Goal: Information Seeking & Learning: Learn about a topic

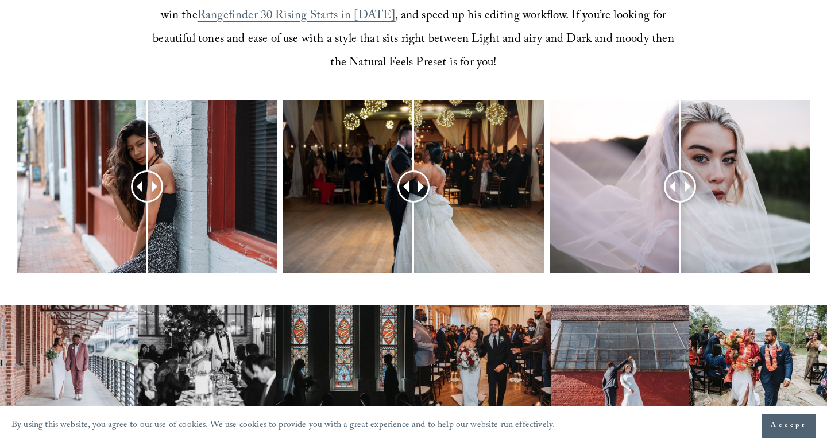
scroll to position [470, 0]
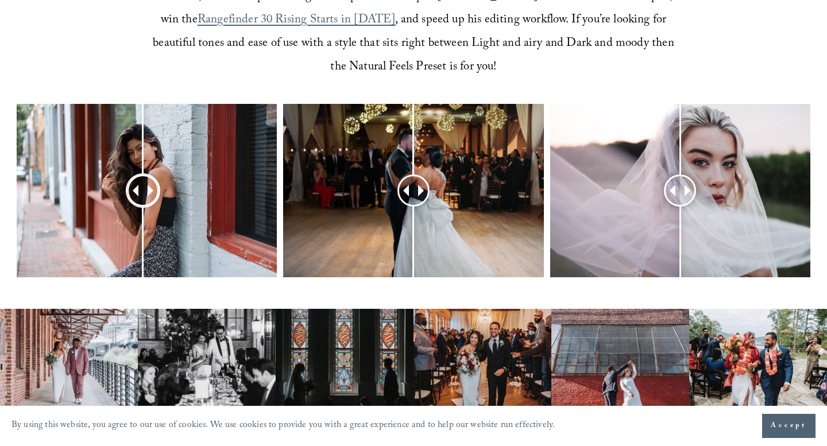
drag, startPoint x: 149, startPoint y: 189, endPoint x: 143, endPoint y: 188, distance: 6.4
click at [143, 188] on div at bounding box center [143, 190] width 29 height 29
drag, startPoint x: 415, startPoint y: 188, endPoint x: 421, endPoint y: 189, distance: 6.4
click at [421, 189] on div at bounding box center [421, 190] width 29 height 29
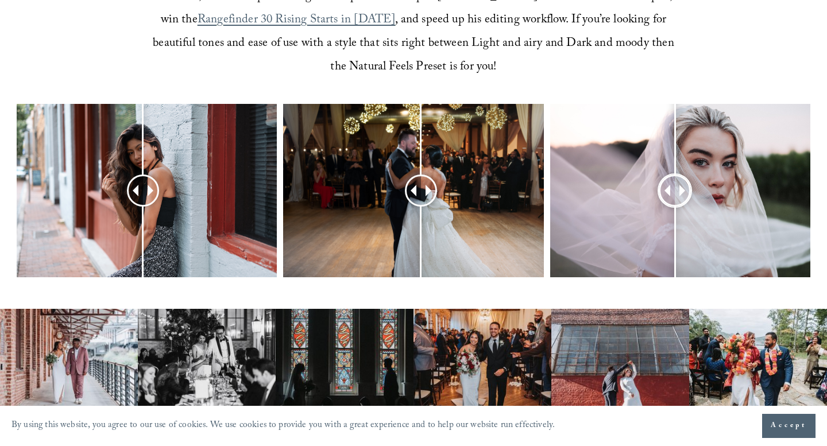
drag, startPoint x: 680, startPoint y: 182, endPoint x: 676, endPoint y: 198, distance: 16.2
click at [676, 198] on div at bounding box center [674, 190] width 29 height 29
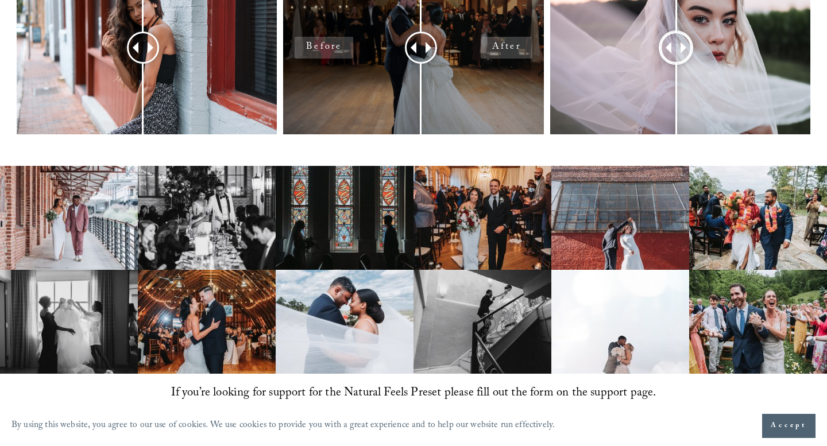
scroll to position [614, 0]
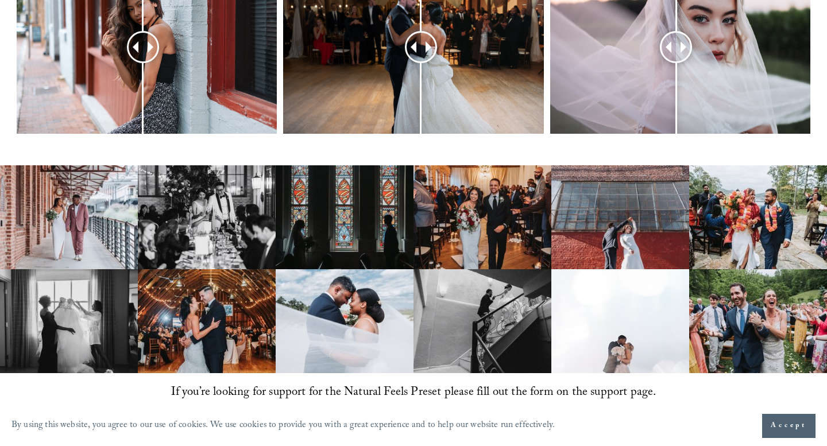
click at [448, 207] on img at bounding box center [482, 217] width 138 height 104
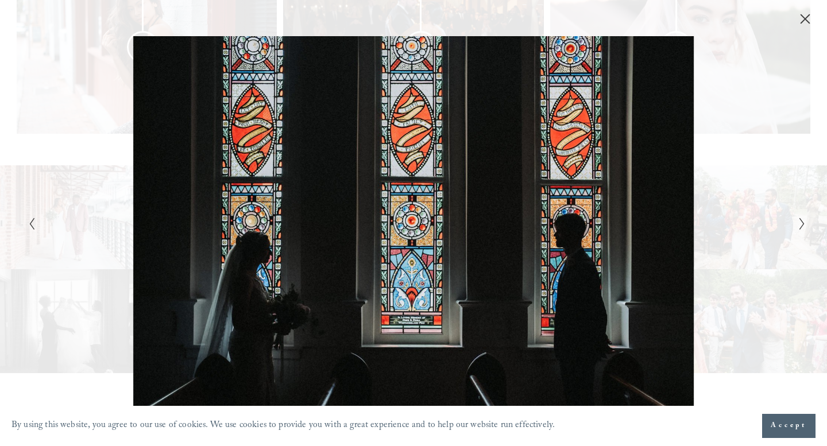
click at [83, 78] on div "Gallery" at bounding box center [219, 223] width 389 height 374
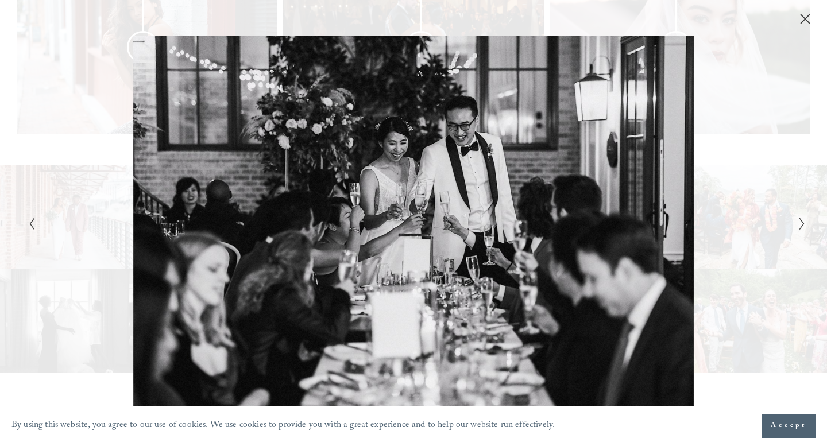
click at [805, 16] on icon "Close" at bounding box center [804, 18] width 11 height 11
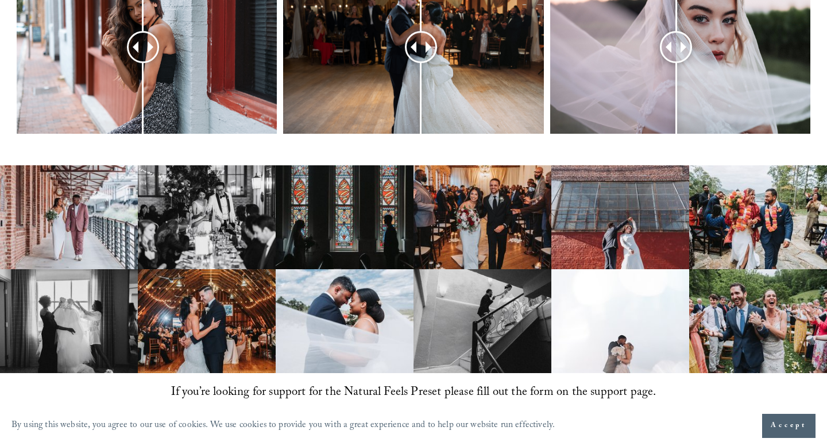
click at [80, 223] on img at bounding box center [69, 217] width 138 height 104
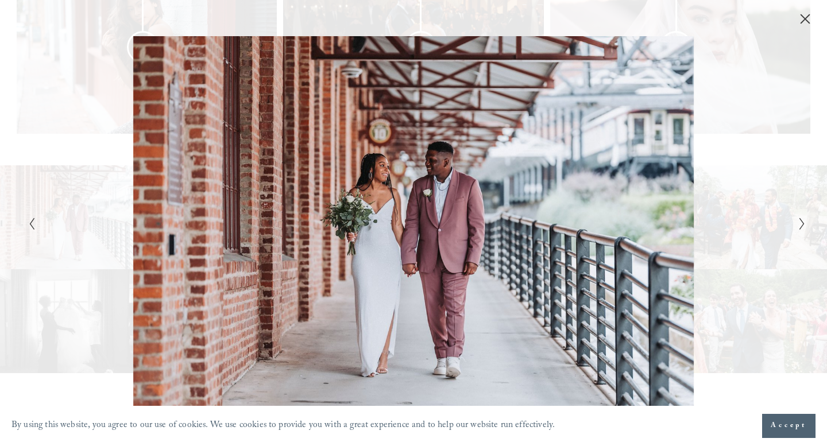
click at [804, 18] on icon "Close" at bounding box center [805, 18] width 9 height 9
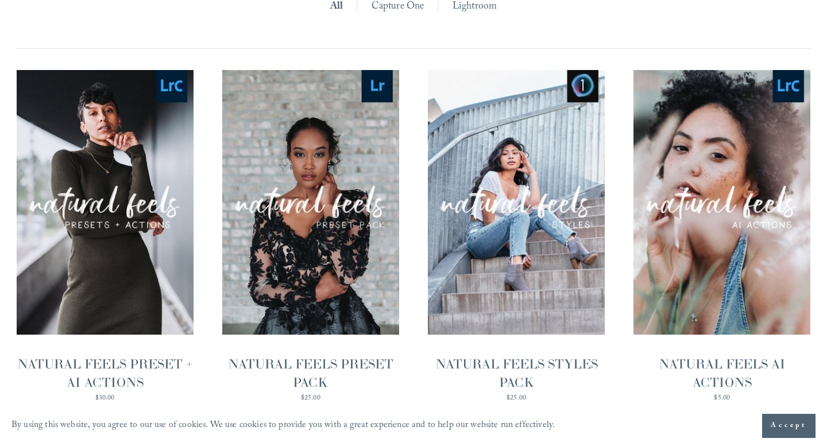
scroll to position [1124, 0]
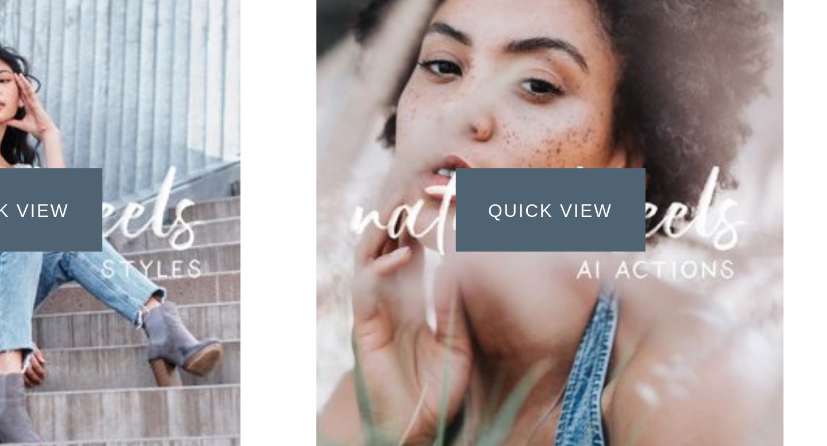
scroll to position [1124, 0]
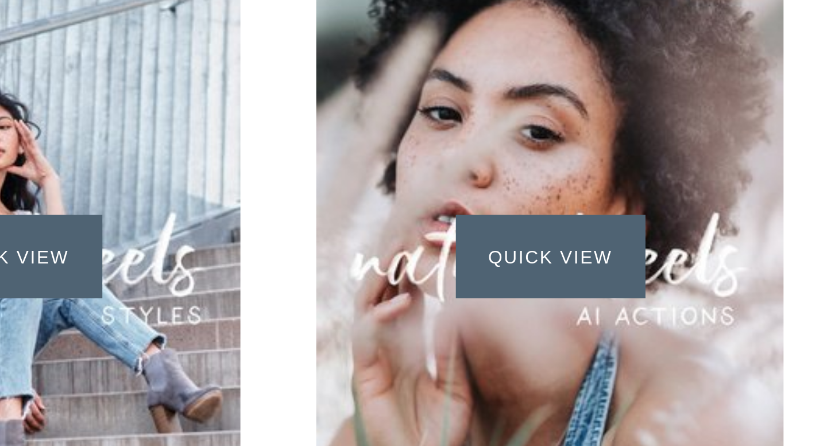
click at [727, 202] on span "Quick View" at bounding box center [722, 202] width 72 height 32
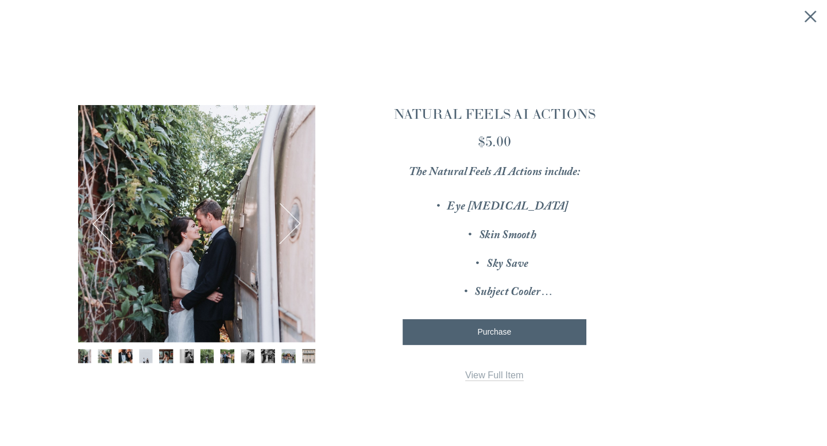
click at [811, 11] on icon "Close quick view" at bounding box center [812, 14] width 11 height 11
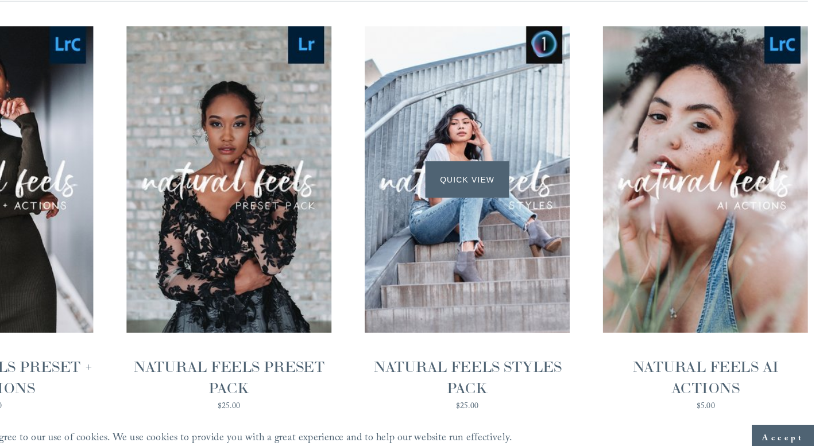
click at [526, 198] on span "Quick View" at bounding box center [516, 202] width 72 height 32
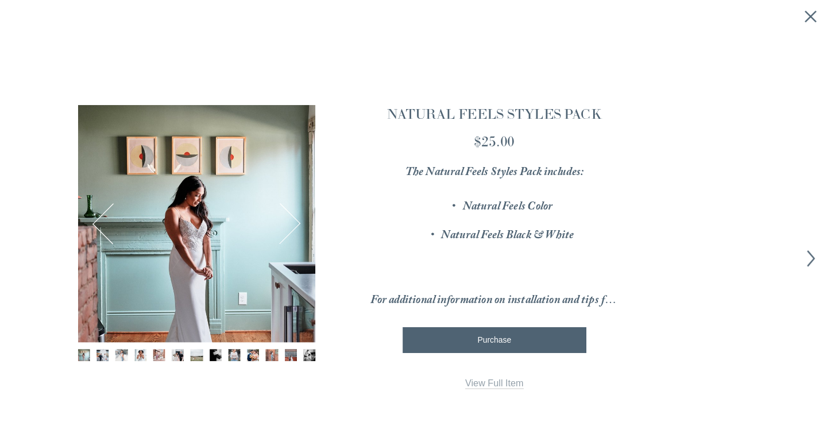
click at [343, 188] on button "Next" at bounding box center [354, 193] width 36 height 36
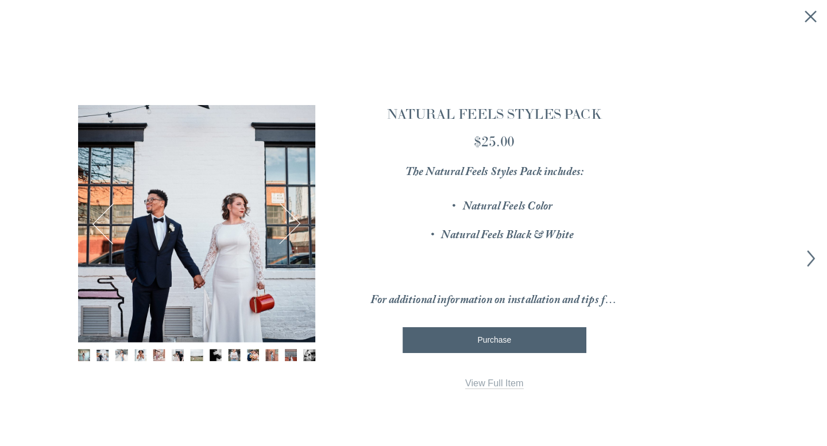
click at [365, 190] on button "Next" at bounding box center [354, 193] width 36 height 36
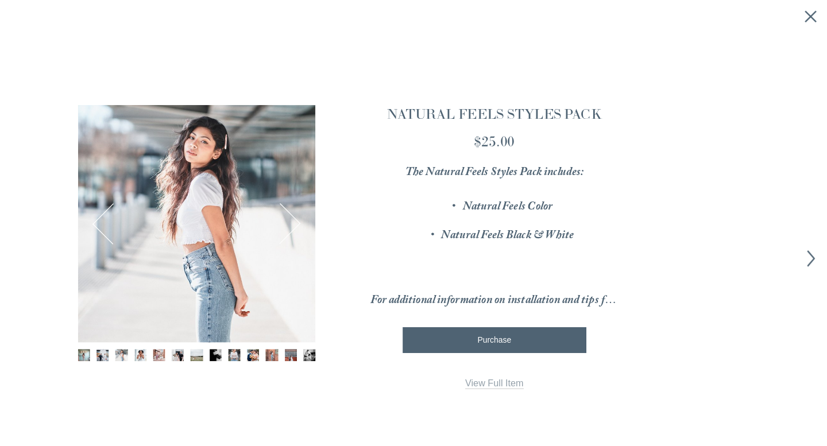
scroll to position [3, 0]
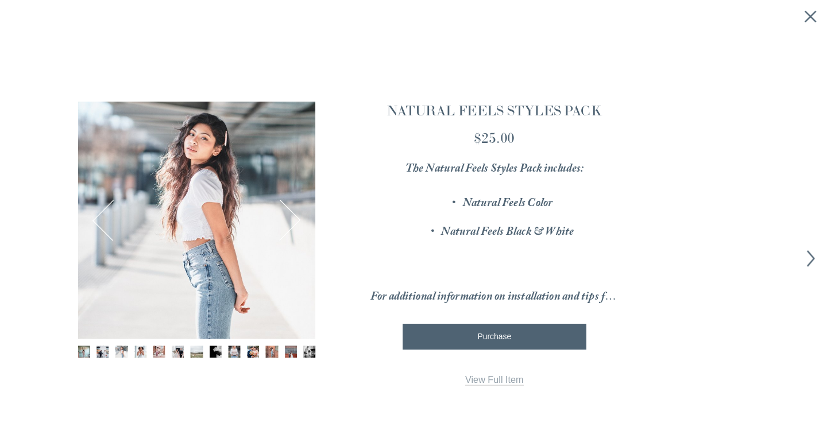
click at [551, 328] on link "View Full Item" at bounding box center [539, 328] width 51 height 10
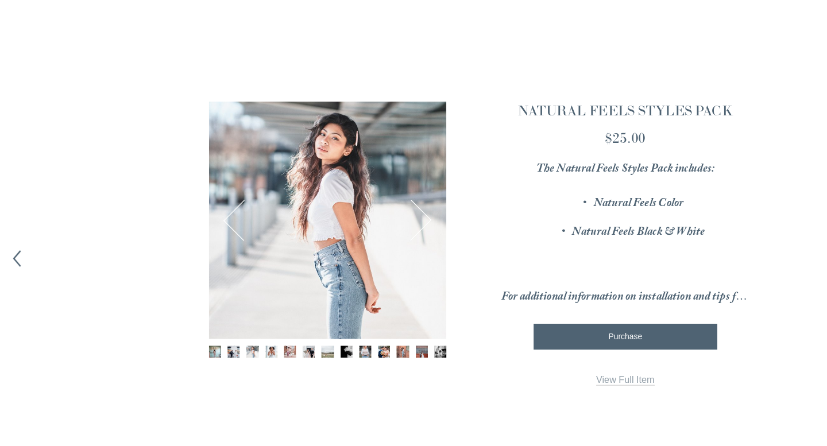
click at [14, 222] on icon "Previous item" at bounding box center [14, 223] width 14 height 14
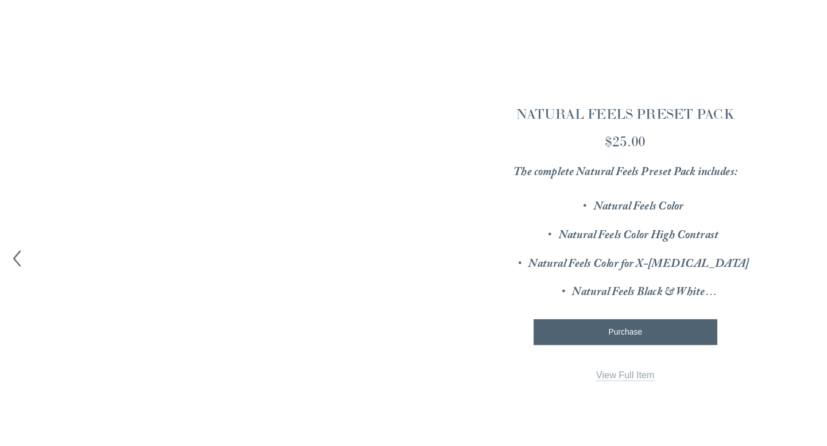
scroll to position [0, 0]
click at [533, 324] on link "View Full Item" at bounding box center [539, 324] width 51 height 10
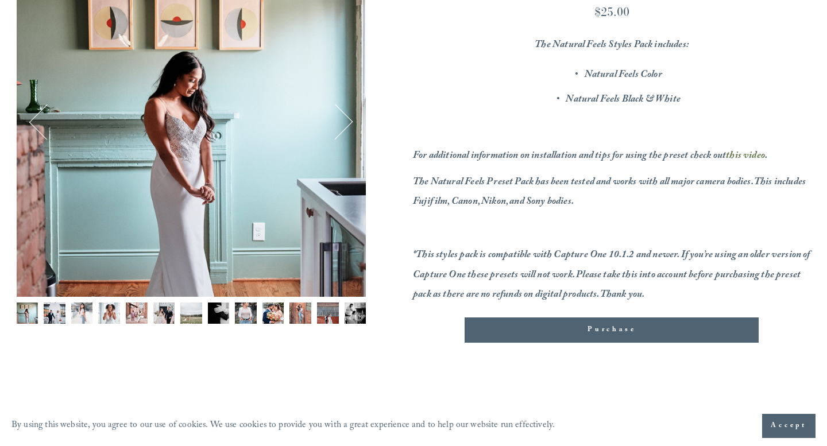
scroll to position [215, 0]
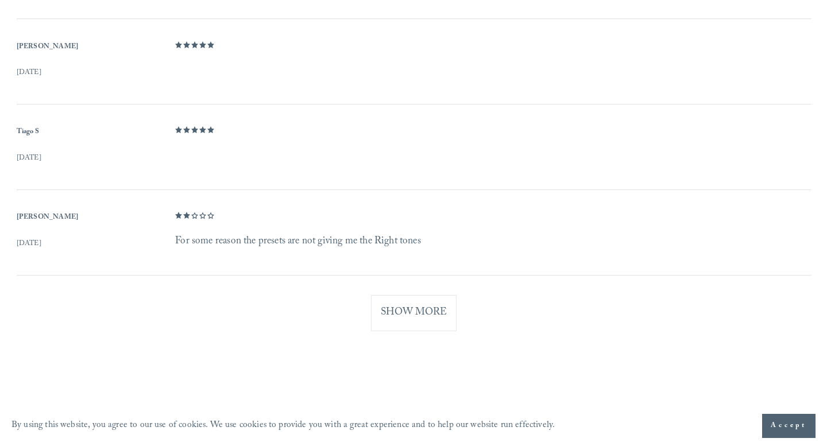
scroll to position [1049, 0]
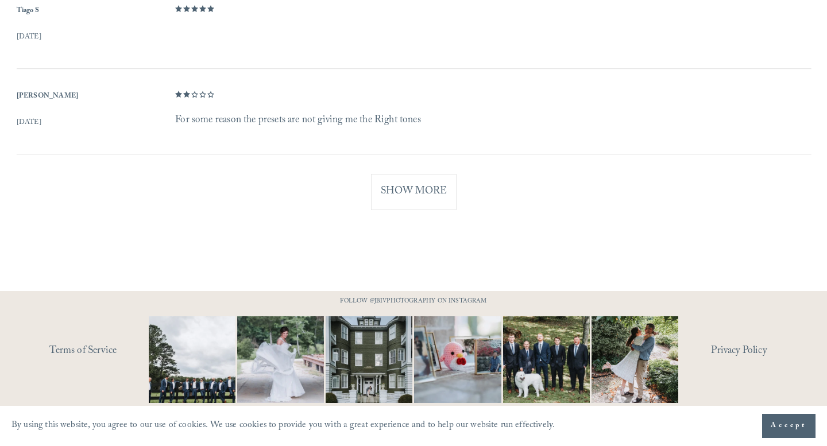
click at [429, 188] on button "Show More" at bounding box center [414, 192] width 86 height 36
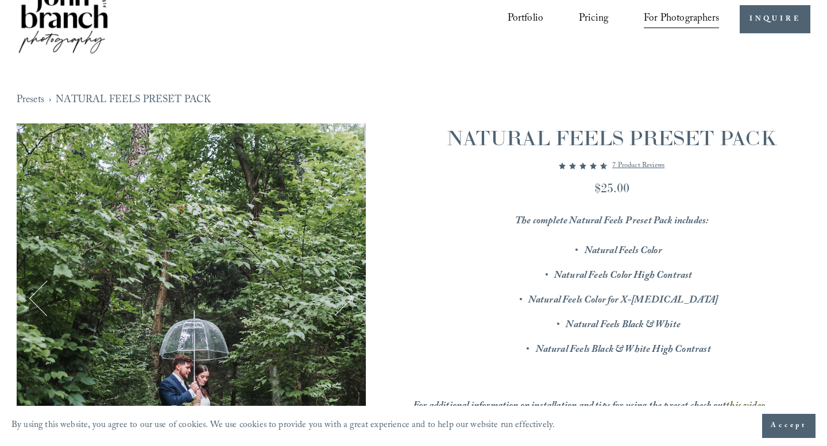
scroll to position [30, 0]
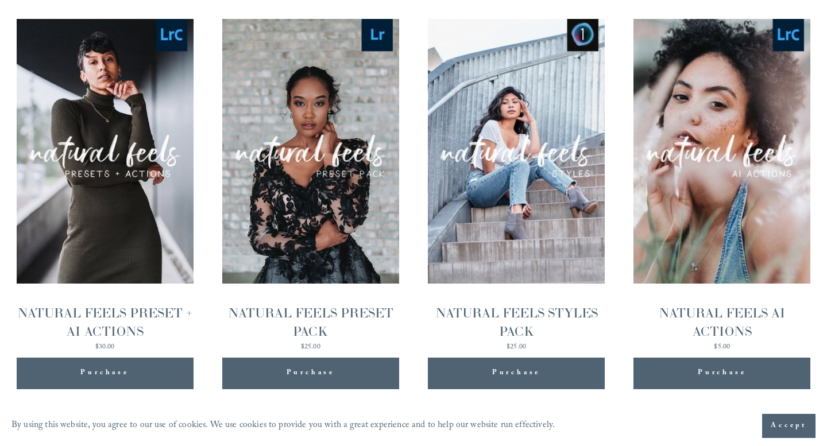
scroll to position [1164, 0]
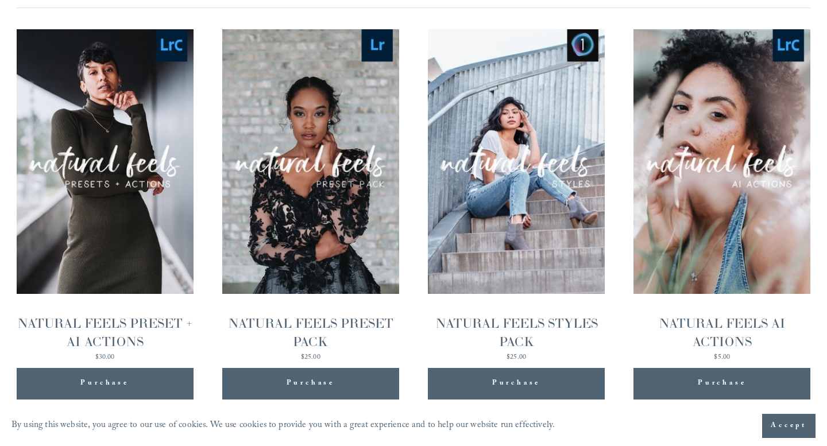
click at [132, 322] on div "NATURAL FEELS PRESET + AI ACTIONS" at bounding box center [105, 333] width 177 height 36
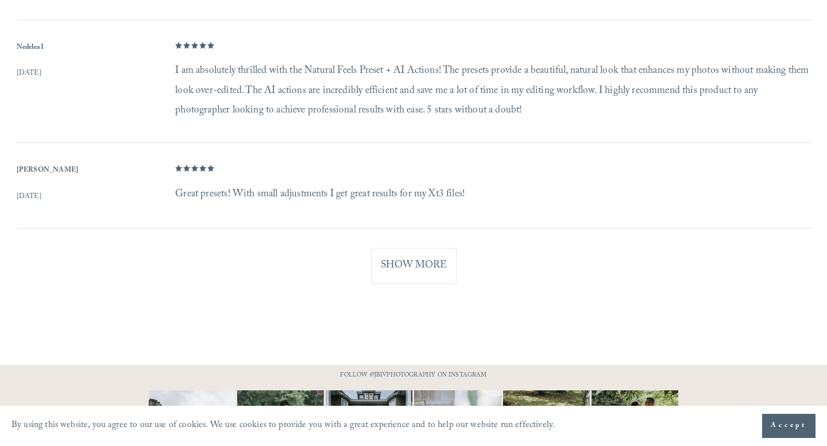
scroll to position [1298, 0]
click at [436, 268] on button "Show More" at bounding box center [414, 264] width 86 height 36
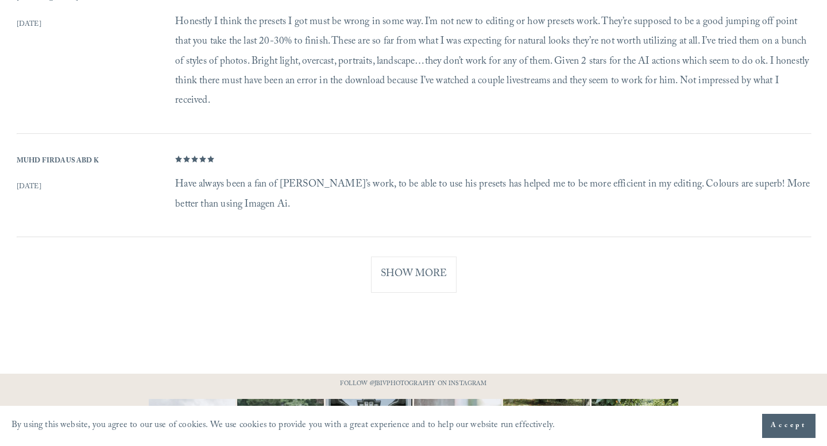
scroll to position [1889, 0]
click at [420, 280] on button "Show More" at bounding box center [414, 273] width 86 height 36
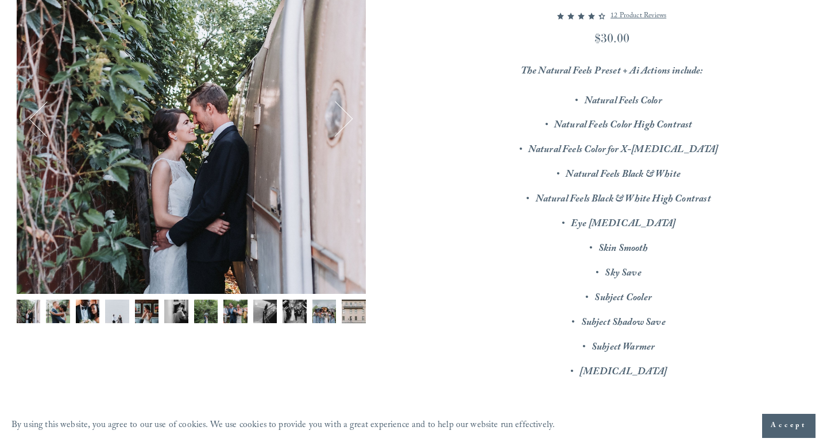
scroll to position [215, 0]
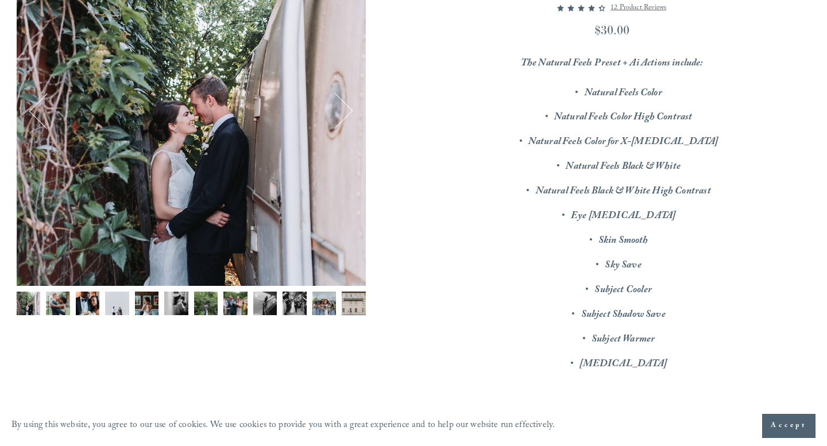
click at [27, 303] on img "Image 1 of 12" at bounding box center [29, 304] width 24 height 24
